Goal: Transaction & Acquisition: Download file/media

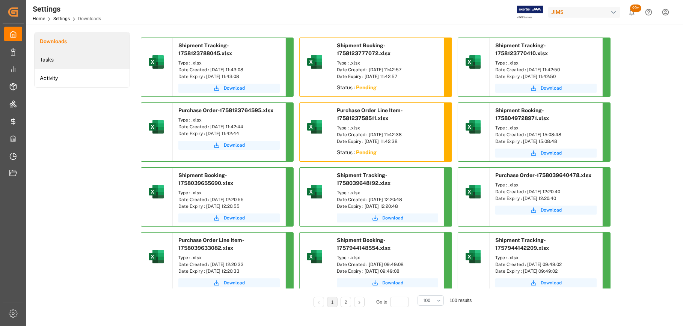
click at [90, 60] on li "Tasks" at bounding box center [82, 60] width 95 height 18
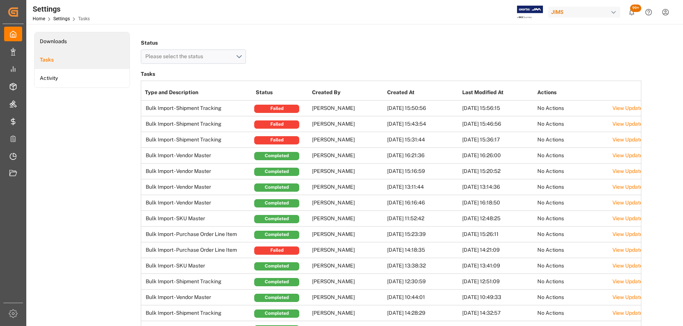
click at [78, 41] on li "Downloads" at bounding box center [82, 41] width 95 height 18
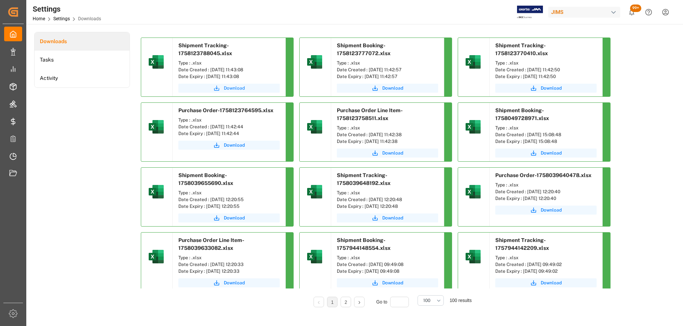
click at [237, 88] on span "Download" at bounding box center [234, 88] width 21 height 7
click at [393, 85] on span "Download" at bounding box center [392, 88] width 21 height 7
drag, startPoint x: 234, startPoint y: 145, endPoint x: 248, endPoint y: 150, distance: 14.9
click at [234, 145] on span "Download" at bounding box center [234, 145] width 21 height 7
click at [389, 154] on span "Download" at bounding box center [392, 153] width 21 height 7
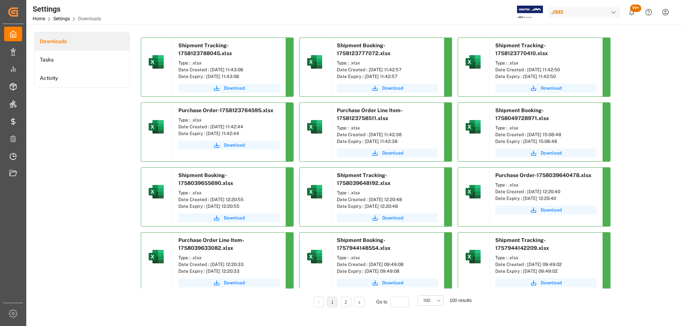
click at [254, 56] on div "Shipment Tracking-1758123788045.xlsx" at bounding box center [229, 48] width 113 height 20
drag, startPoint x: 258, startPoint y: 68, endPoint x: 206, endPoint y: 59, distance: 52.2
click at [207, 59] on div "Type : .xlsx Date Created : [DATE] 11:43:08 Date Expiry : [DATE] 11:43:08" at bounding box center [229, 70] width 113 height 24
copy div "Date Created : [DATE] 11:43:08"
click at [254, 68] on div "Date Created : [DATE] 11:43:08" at bounding box center [228, 69] width 101 height 7
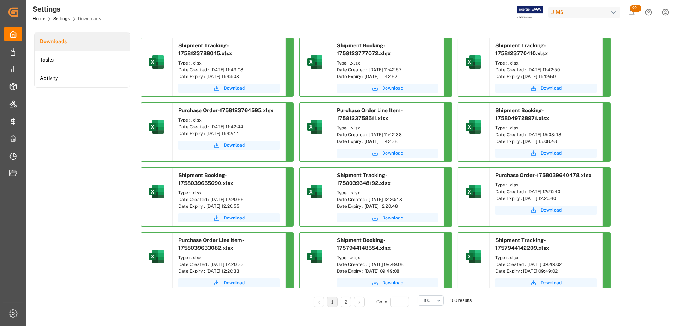
click at [249, 69] on div "Date Created : [DATE] 11:43:08" at bounding box center [228, 69] width 101 height 7
drag, startPoint x: 254, startPoint y: 71, endPoint x: 210, endPoint y: 71, distance: 43.9
click at [210, 71] on div "Date Created : [DATE] 11:43:08" at bounding box center [228, 69] width 101 height 7
copy div "[DATE] 11:43:08"
drag, startPoint x: 412, startPoint y: 60, endPoint x: 368, endPoint y: 63, distance: 44.5
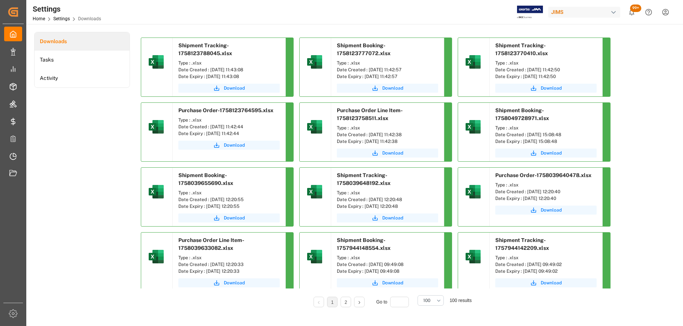
click at [368, 66] on div "Date Created : [DATE] 11:42:57" at bounding box center [387, 69] width 101 height 7
copy div "[DATE] 11:42:57"
drag, startPoint x: 256, startPoint y: 124, endPoint x: 209, endPoint y: 128, distance: 46.7
click at [209, 128] on div "Date Created : [DATE] 11:42:44" at bounding box center [228, 127] width 101 height 7
copy div "[DATE] 11:42:44"
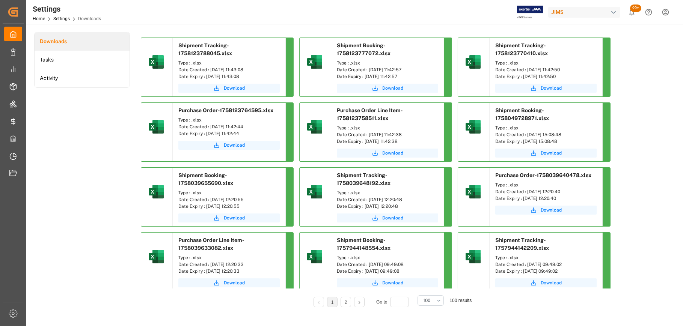
drag, startPoint x: 415, startPoint y: 134, endPoint x: 368, endPoint y: 133, distance: 46.9
click at [368, 133] on div "Date Created : [DATE] 11:42:38" at bounding box center [387, 134] width 101 height 7
copy div "[DATE] 11:42:38"
